Goal: Information Seeking & Learning: Learn about a topic

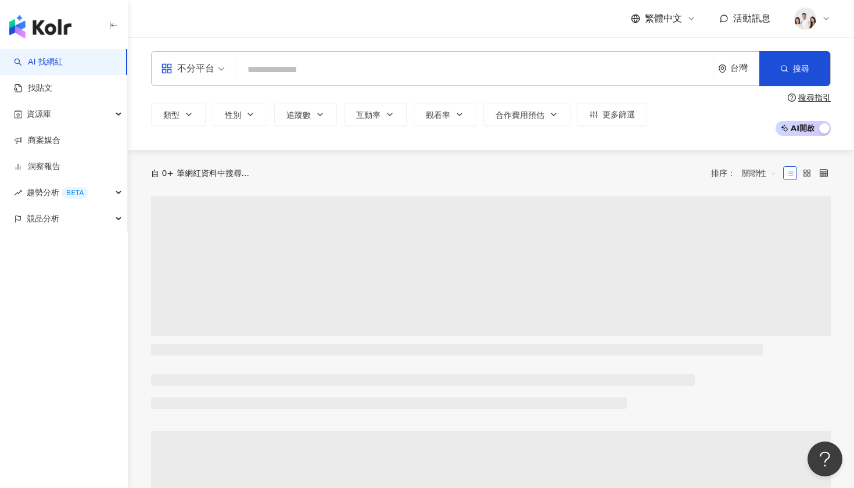
click at [332, 71] on input "search" at bounding box center [474, 70] width 467 height 22
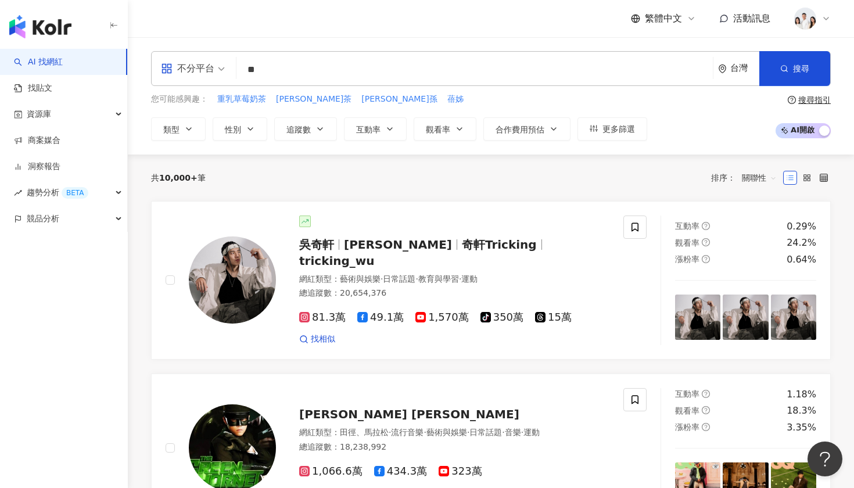
type input "*"
type input "***"
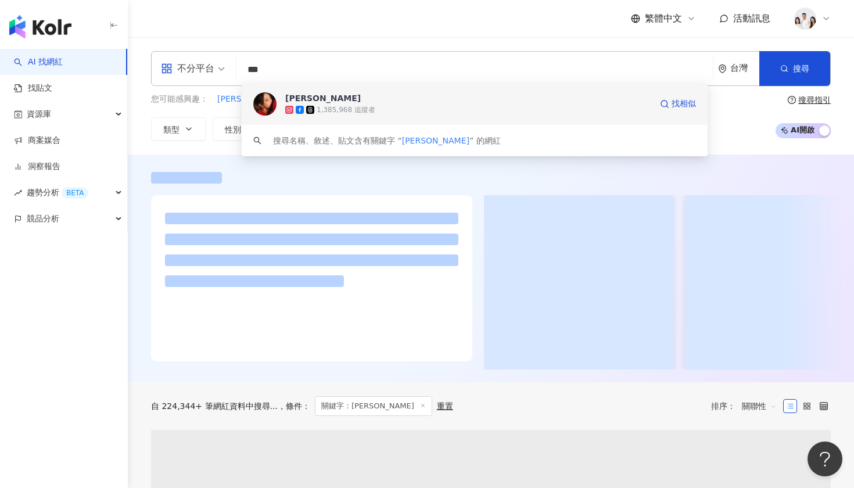
click at [269, 103] on img at bounding box center [264, 103] width 23 height 23
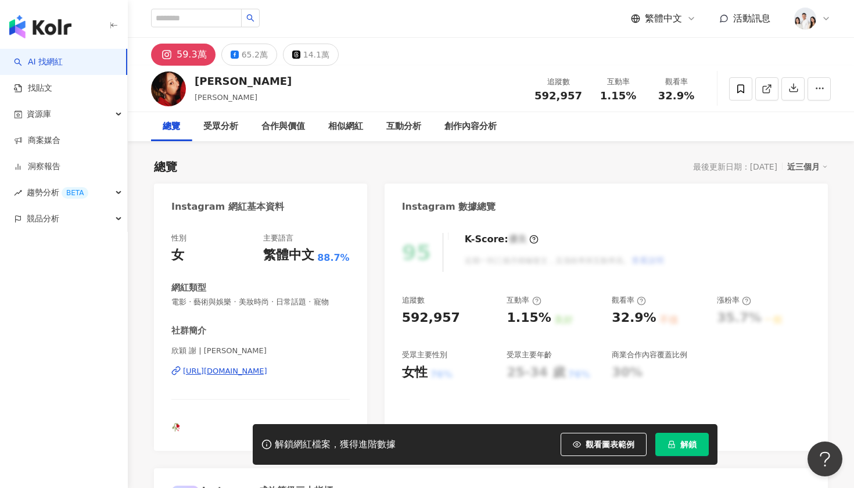
click at [681, 445] on span "解鎖" at bounding box center [688, 444] width 16 height 9
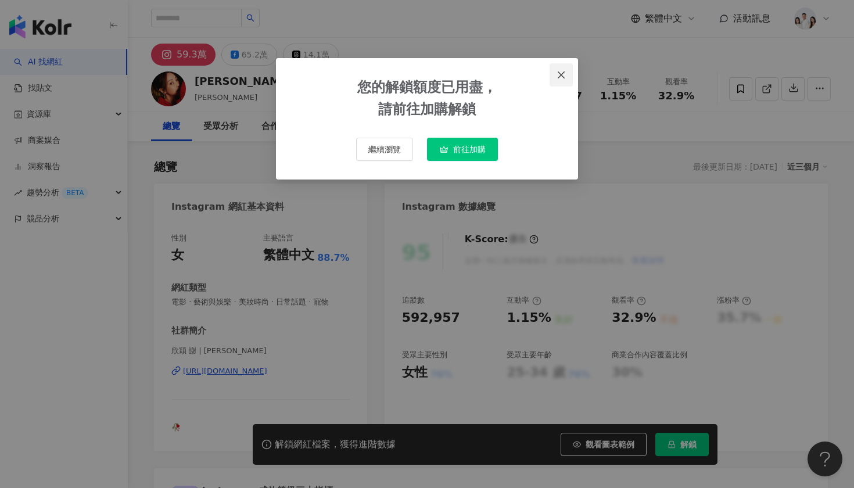
click at [562, 77] on icon "close" at bounding box center [561, 74] width 9 height 9
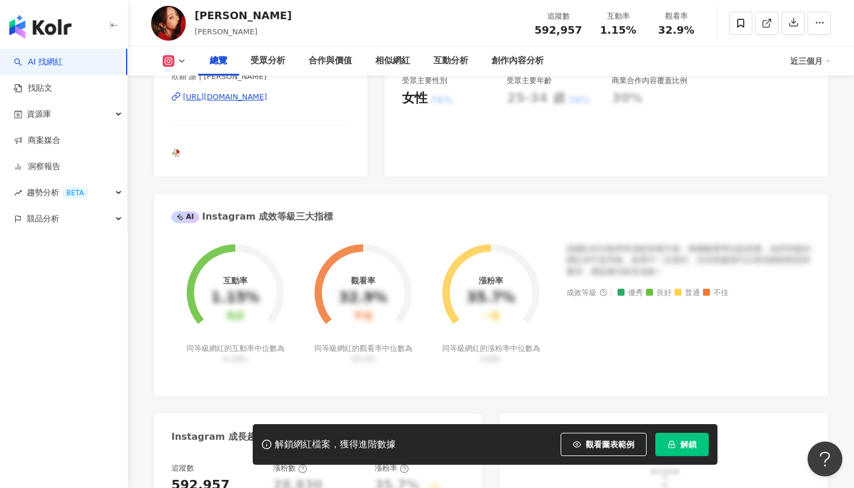
scroll to position [267, 0]
